Goal: Information Seeking & Learning: Check status

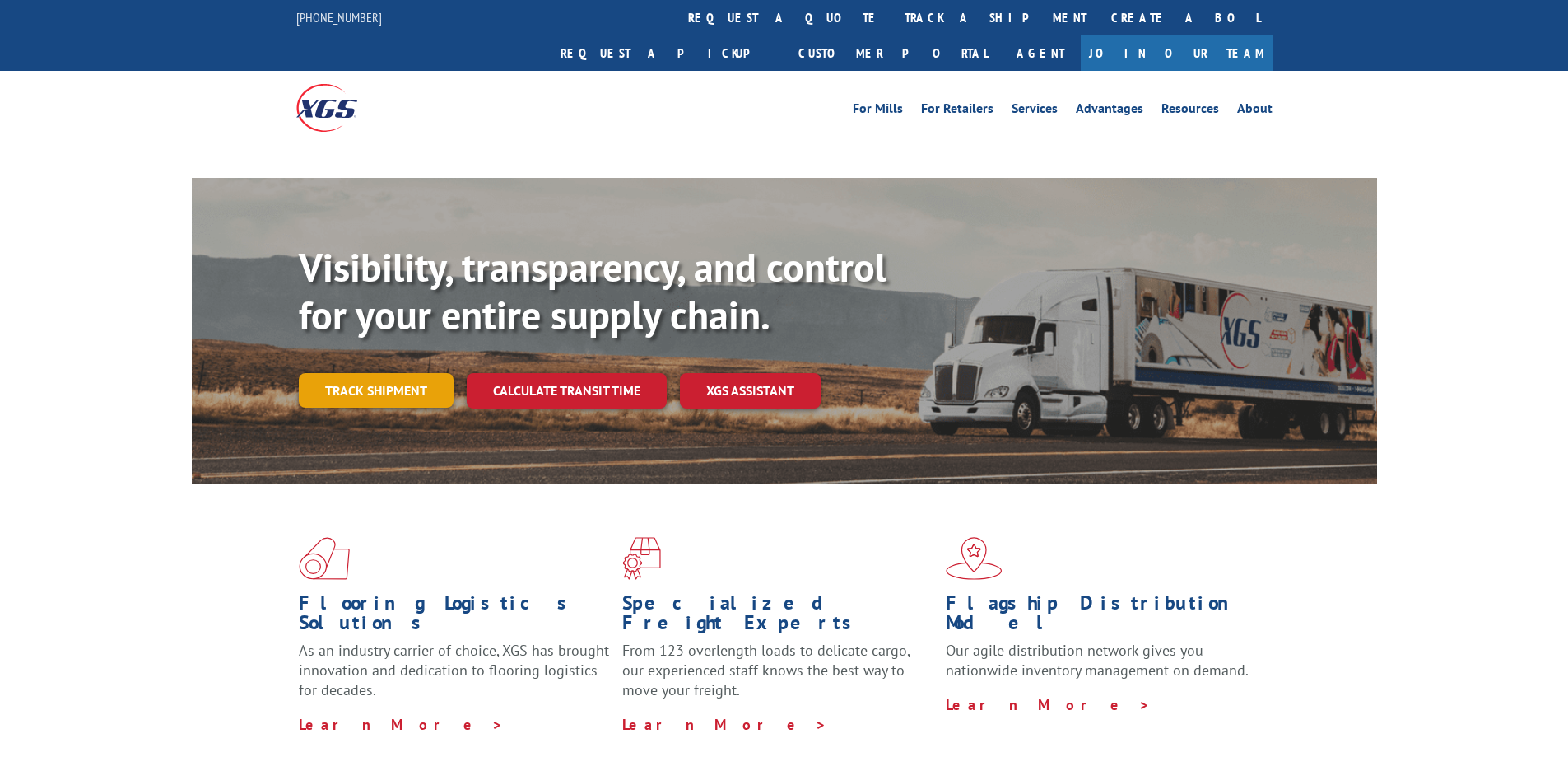
click at [391, 363] on div "Visibility, transparency, and control for your entire supply chain. Track shipm…" at bounding box center [837, 358] width 1078 height 230
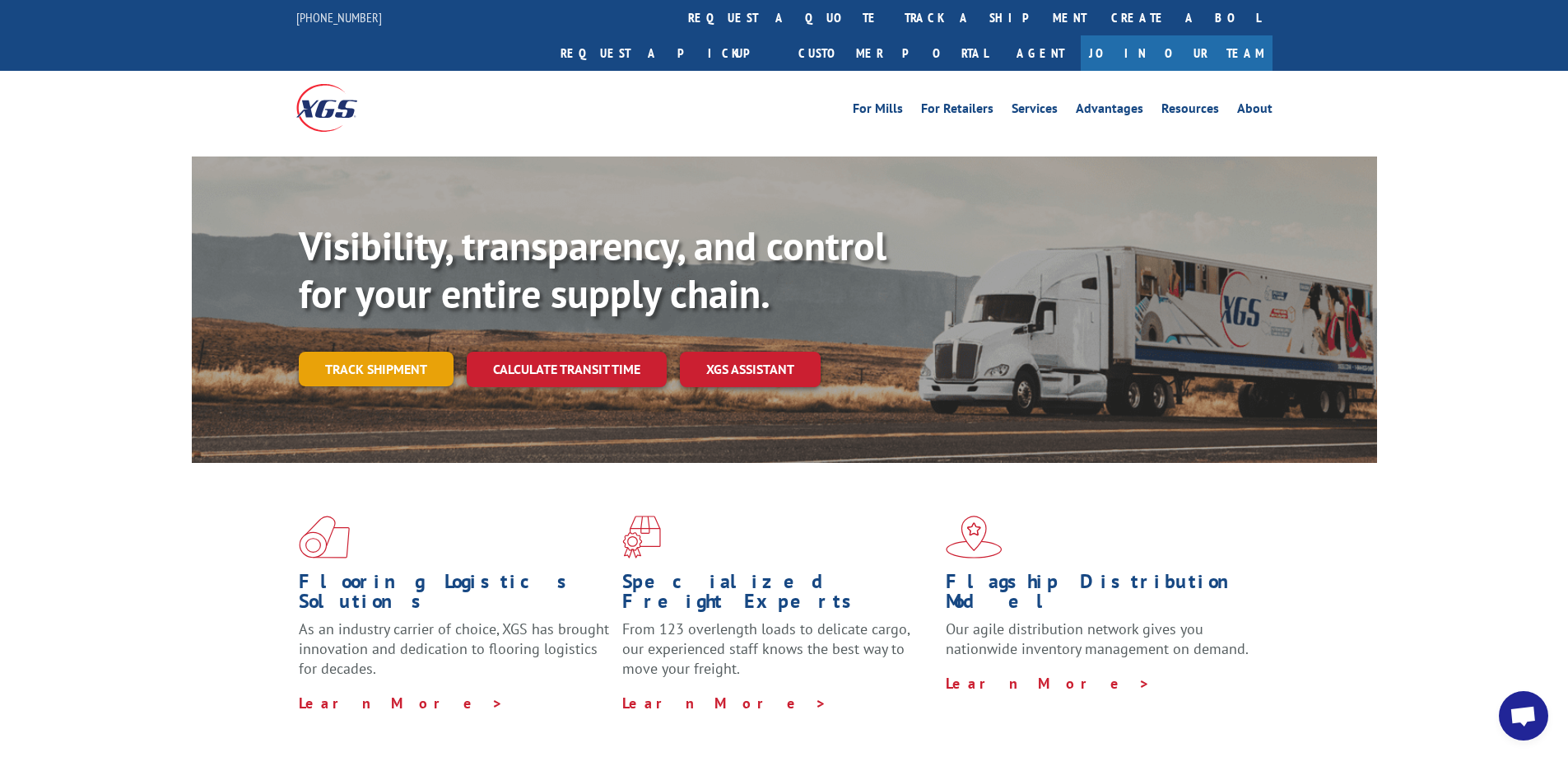
click at [404, 352] on link "Track shipment" at bounding box center [376, 368] width 154 height 34
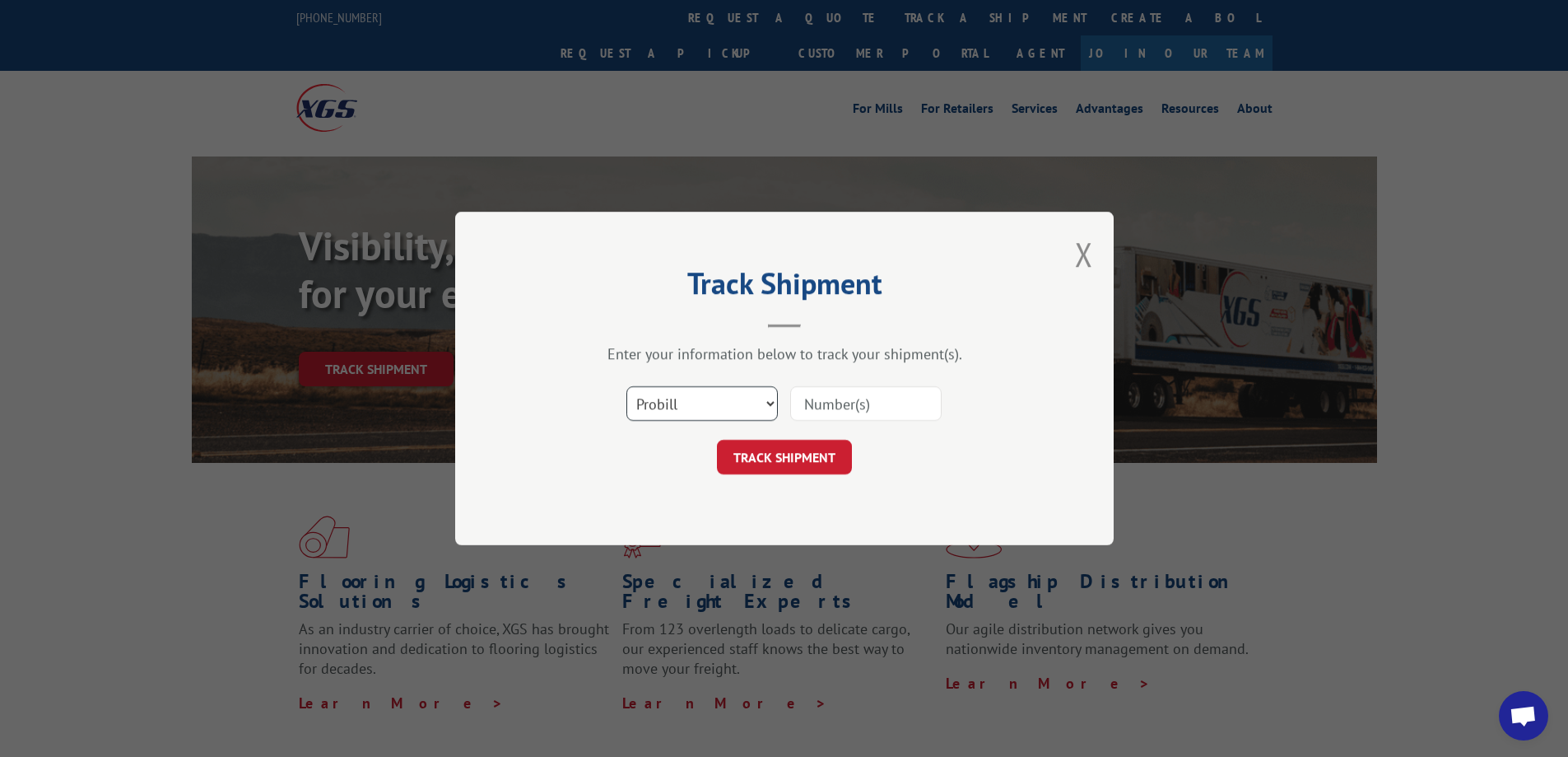
click at [759, 407] on select "Select category... Probill BOL PO" at bounding box center [702, 403] width 152 height 34
select select "bol"
click at [627, 386] on select "Select category... Probill BOL PO" at bounding box center [702, 403] width 152 height 34
paste input "6016981"
type input "6016981"
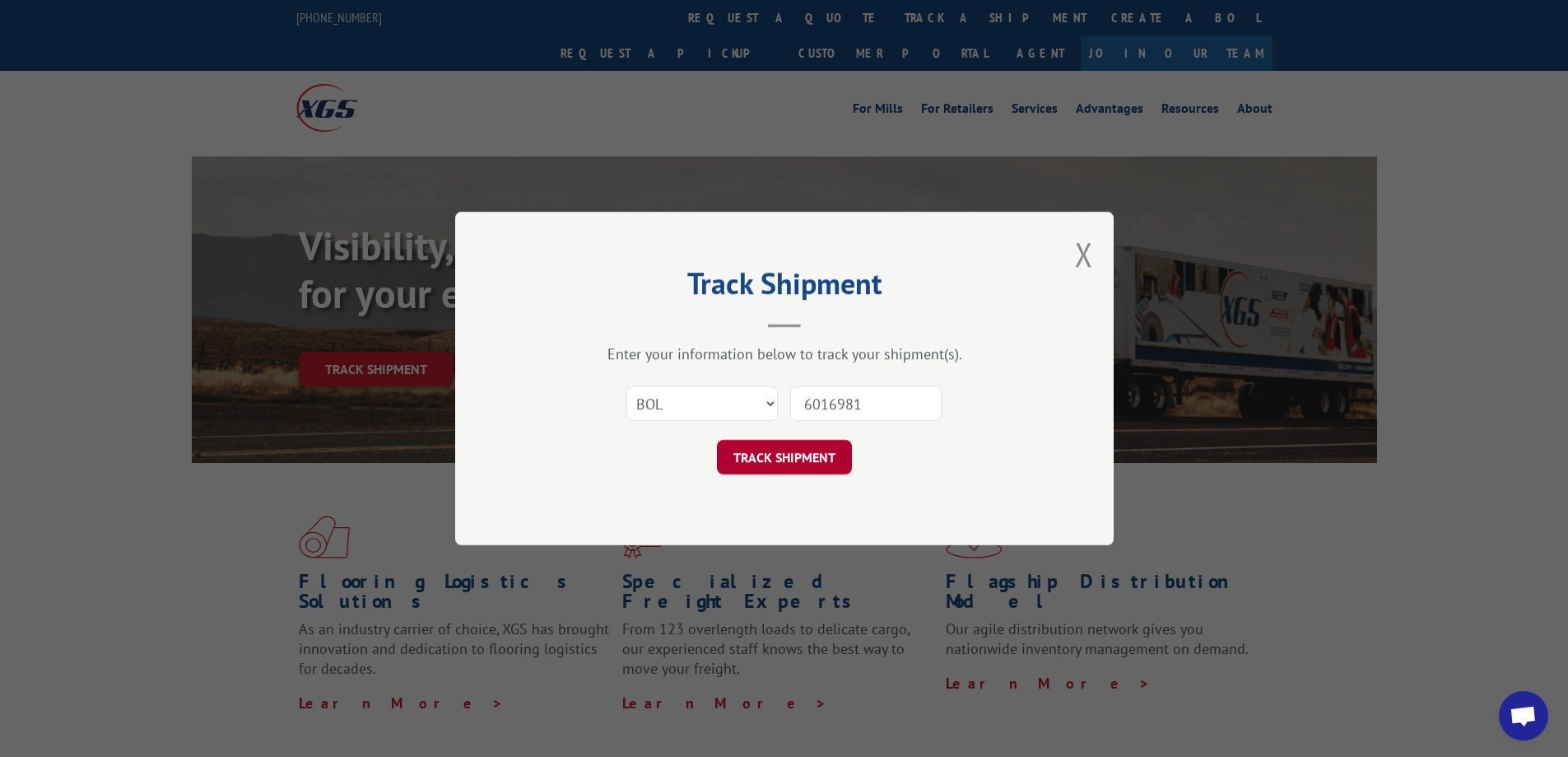
click at [788, 458] on button "TRACK SHIPMENT" at bounding box center [784, 457] width 135 height 34
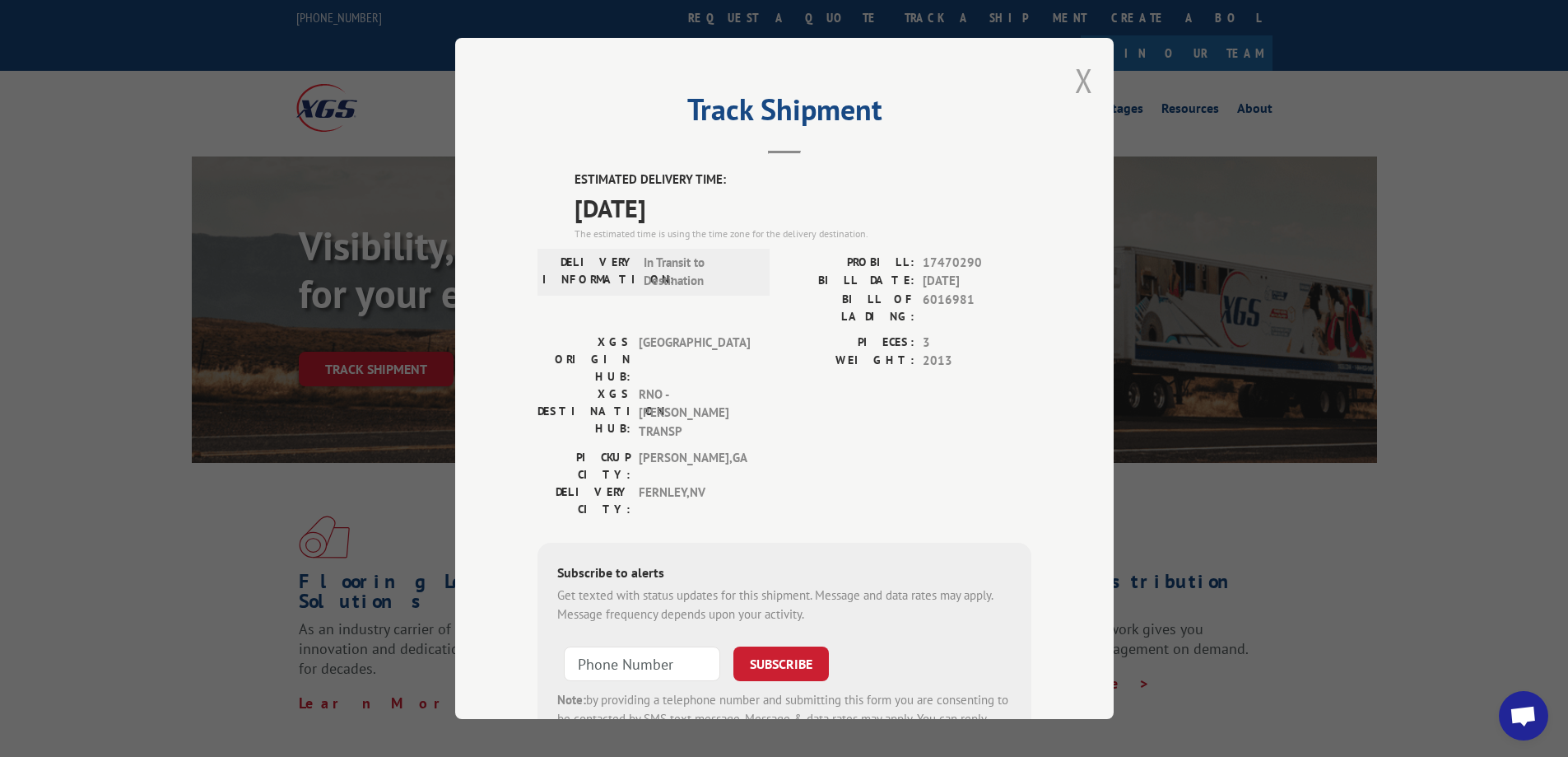
click at [1075, 83] on button "Close modal" at bounding box center [1084, 81] width 18 height 44
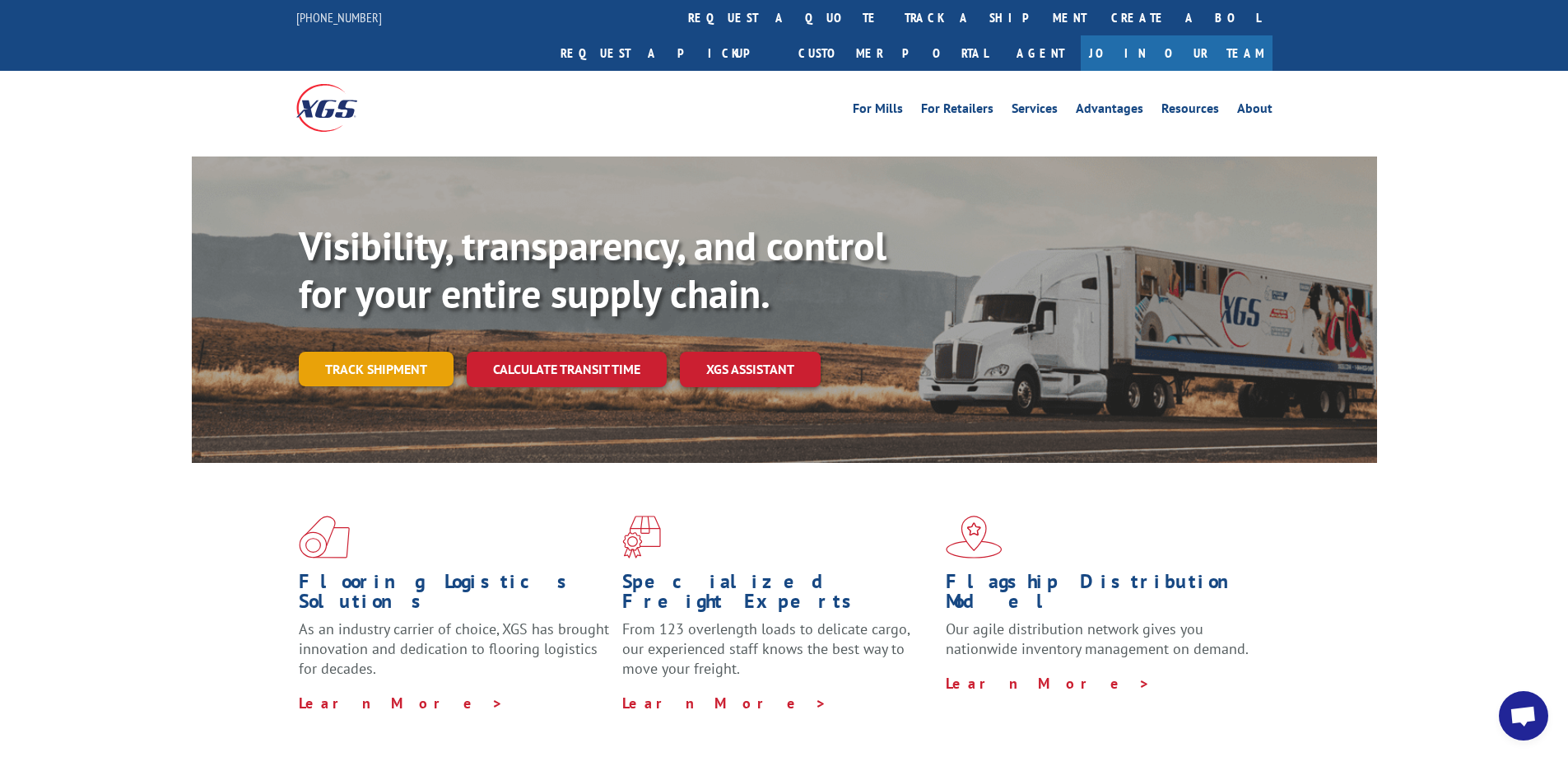
click at [364, 352] on link "Track shipment" at bounding box center [376, 368] width 154 height 34
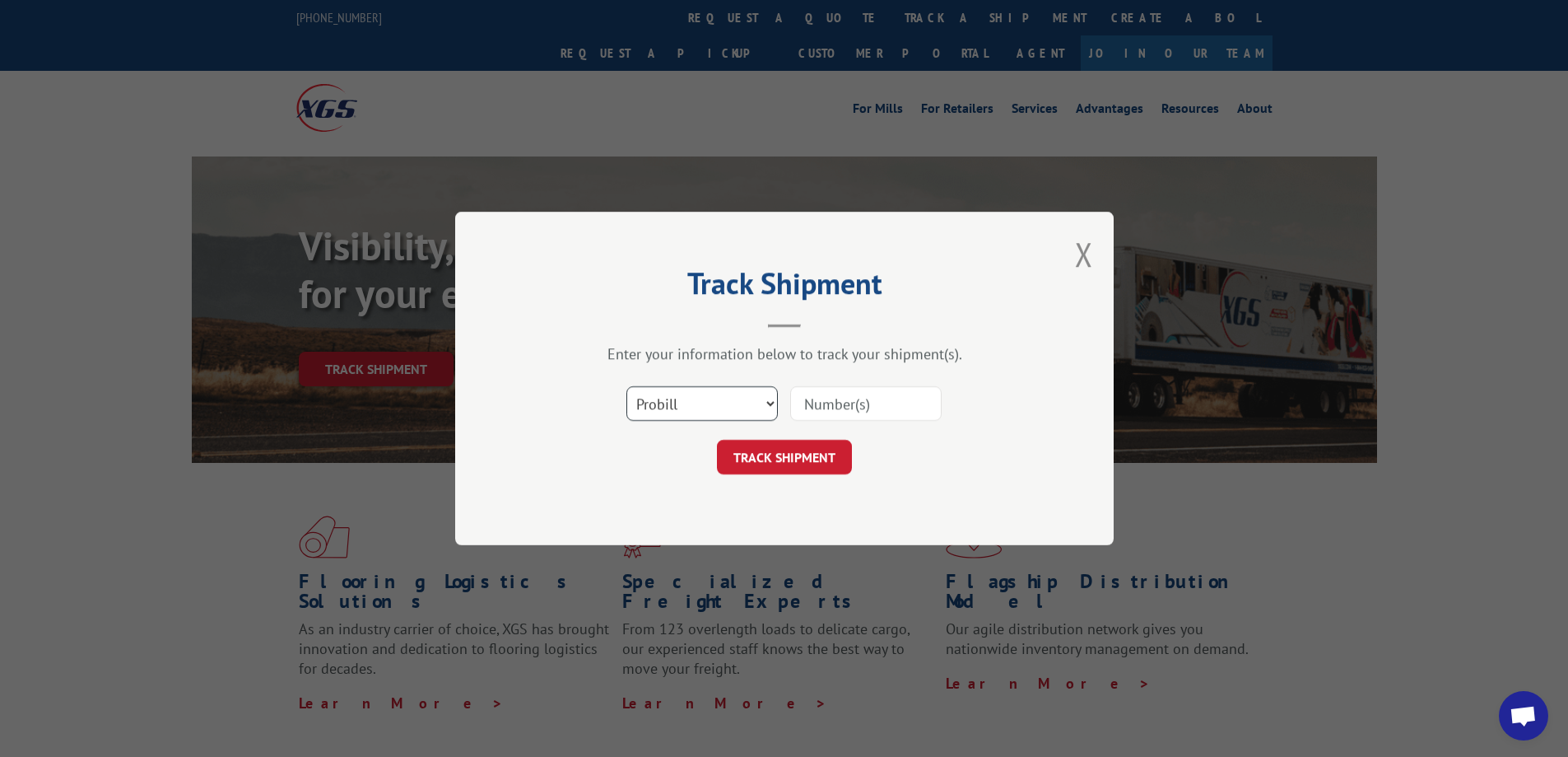
click at [741, 410] on select "Select category... Probill BOL PO" at bounding box center [702, 403] width 152 height 34
select select "bol"
click at [627, 386] on select "Select category... Probill BOL PO" at bounding box center [702, 403] width 152 height 34
drag, startPoint x: 813, startPoint y: 383, endPoint x: 819, endPoint y: 407, distance: 24.7
paste input "6016981"
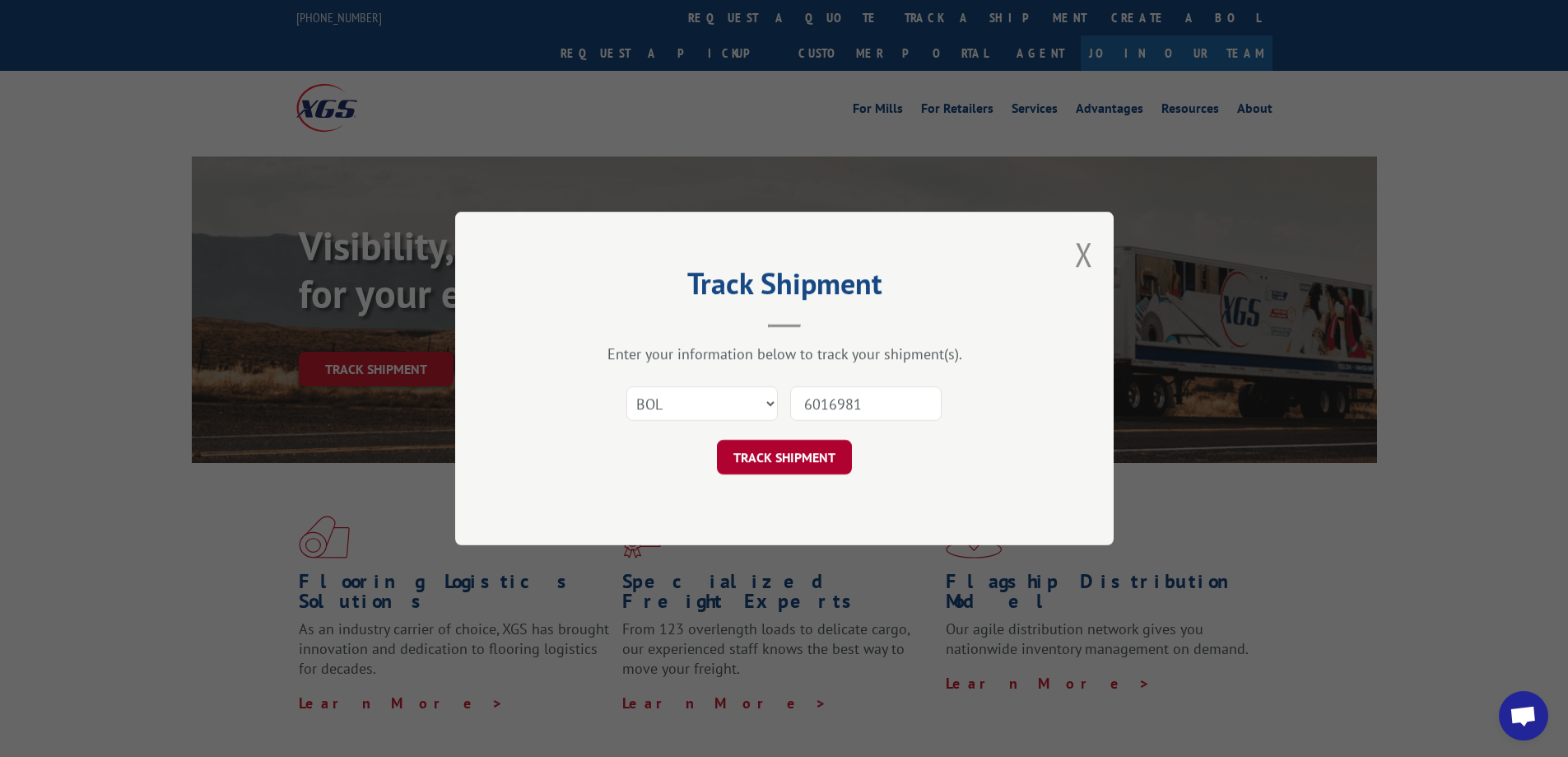
type input "6016981"
click at [758, 460] on button "TRACK SHIPMENT" at bounding box center [784, 457] width 135 height 34
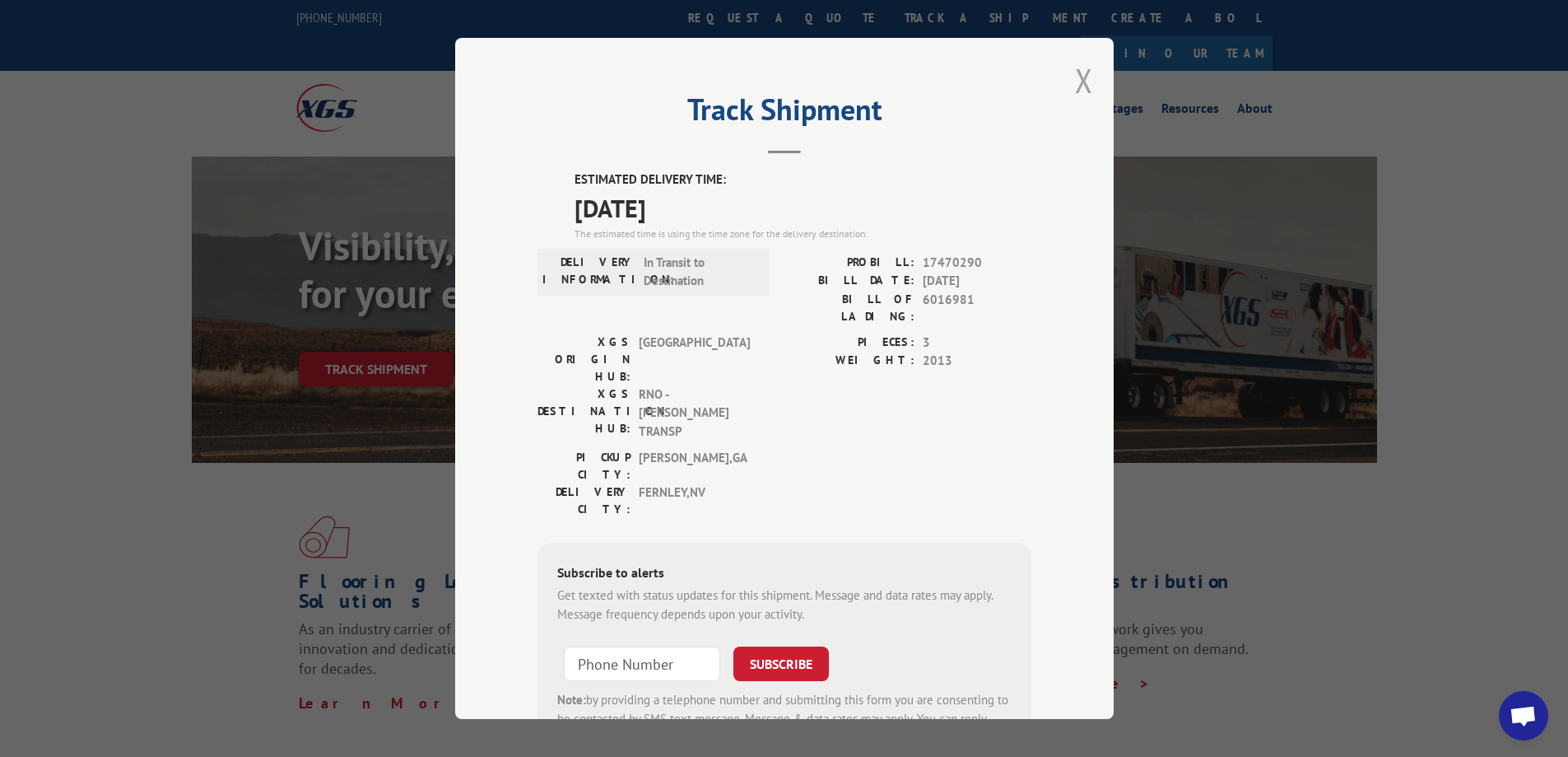
click at [1078, 77] on button "Close modal" at bounding box center [1084, 81] width 18 height 44
